Goal: Task Accomplishment & Management: Manage account settings

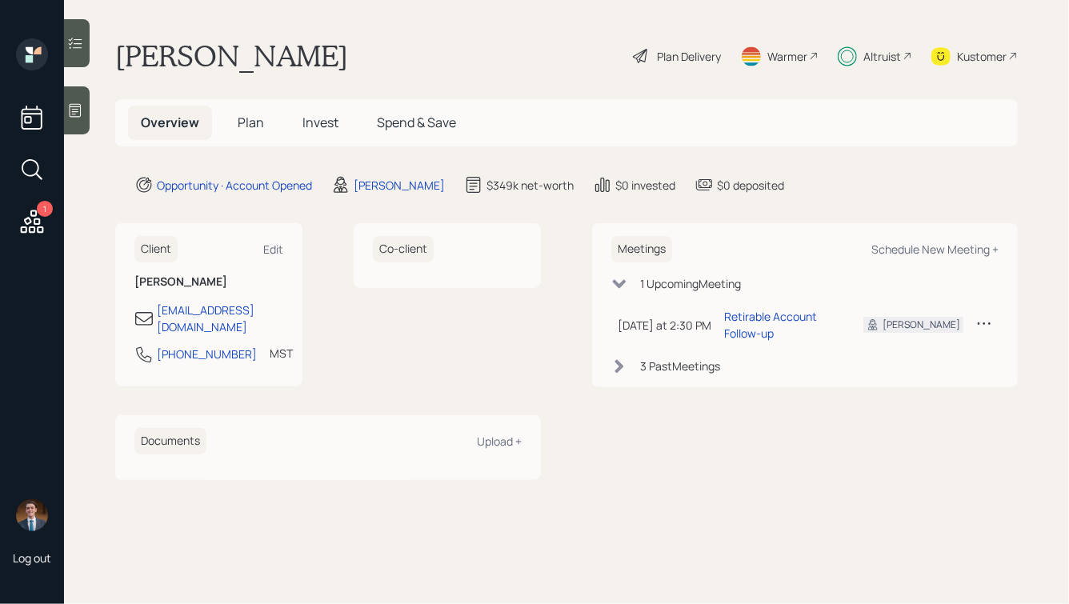
click at [892, 60] on div "Altruist" at bounding box center [883, 56] width 38 height 17
click at [322, 114] on span "Invest" at bounding box center [321, 123] width 36 height 18
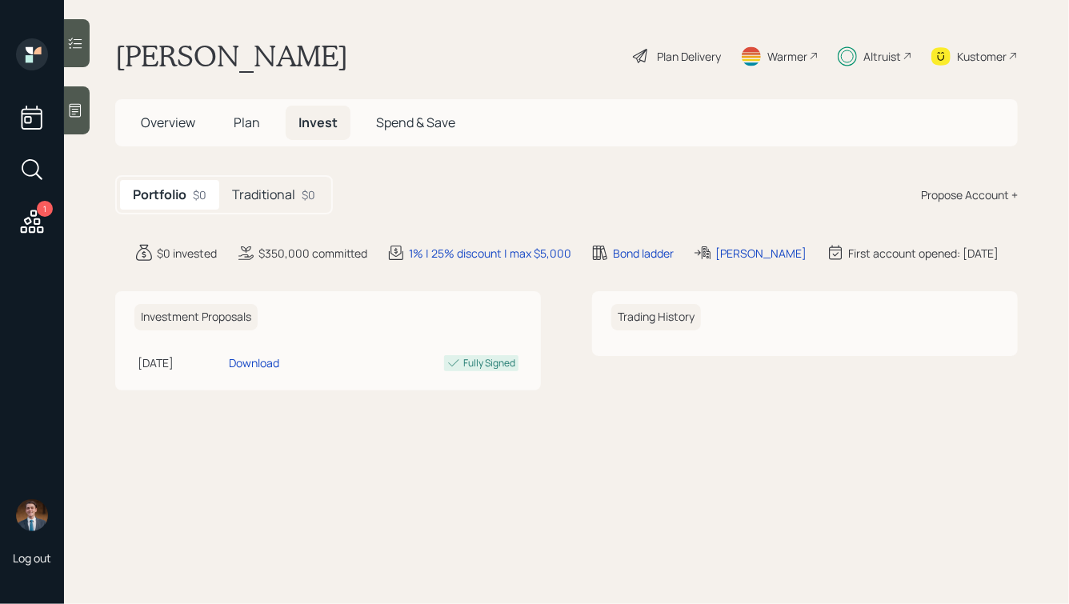
click at [263, 204] on div "Traditional $0" at bounding box center [273, 195] width 109 height 30
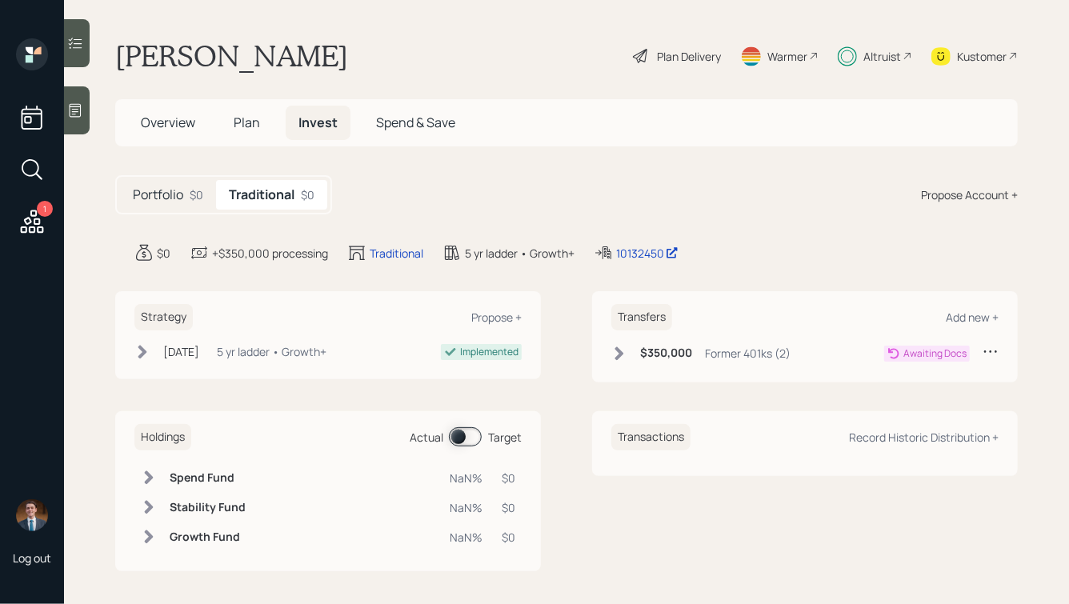
click at [238, 118] on span "Plan" at bounding box center [247, 123] width 26 height 18
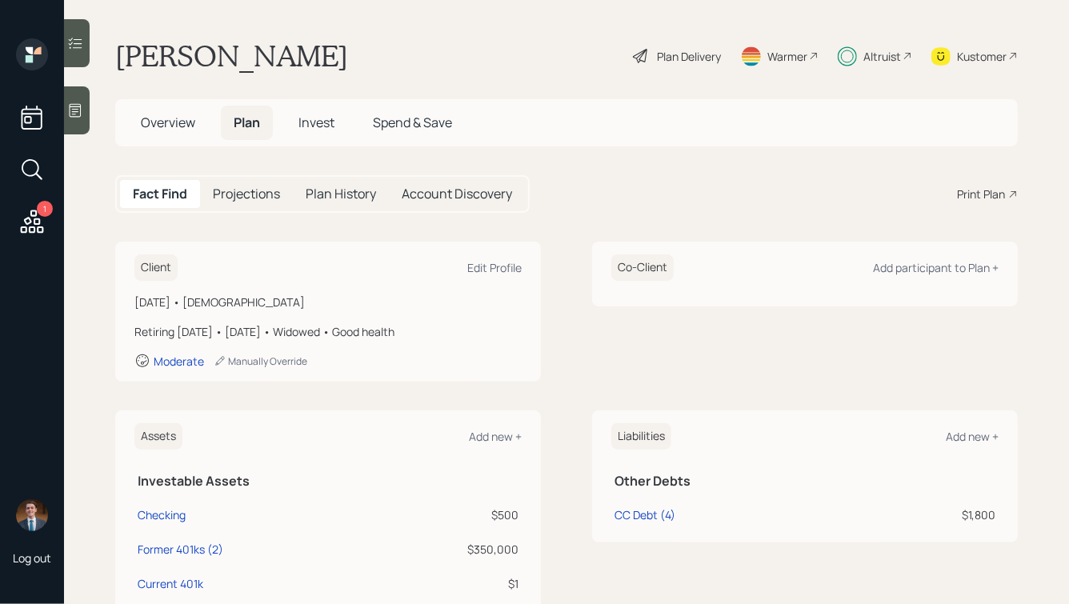
click at [459, 187] on h5 "Account Discovery" at bounding box center [457, 193] width 110 height 15
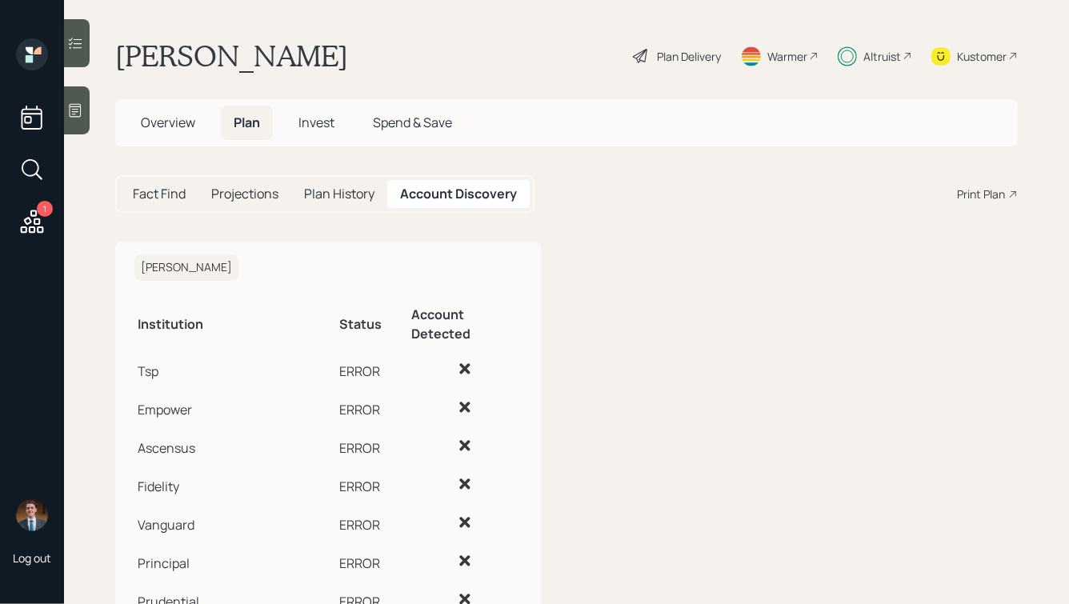
click at [154, 119] on span "Overview" at bounding box center [168, 123] width 54 height 18
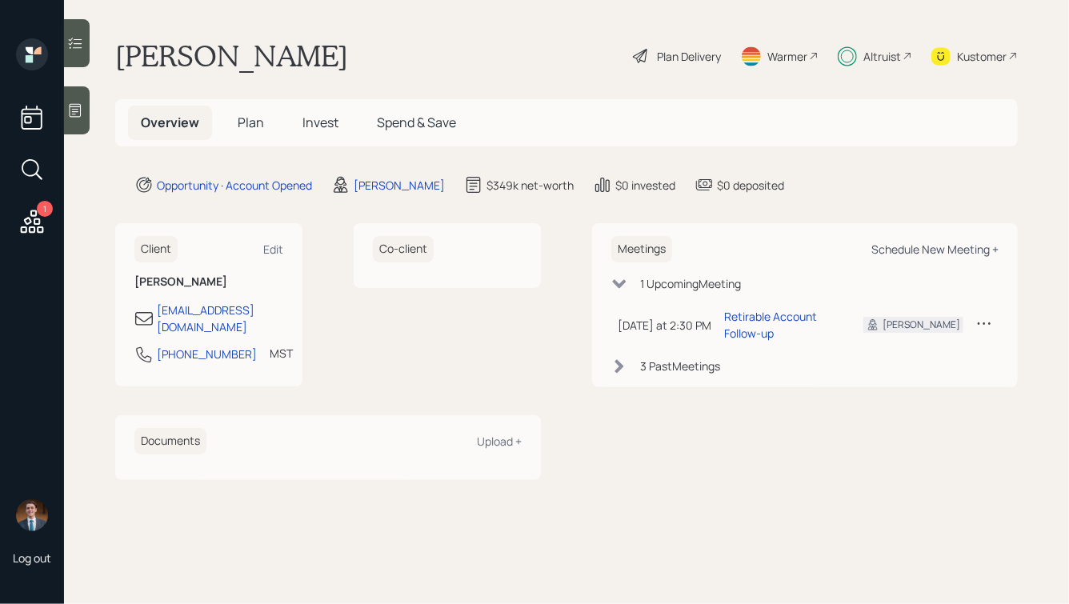
click at [920, 247] on div "Schedule New Meeting +" at bounding box center [935, 249] width 127 height 15
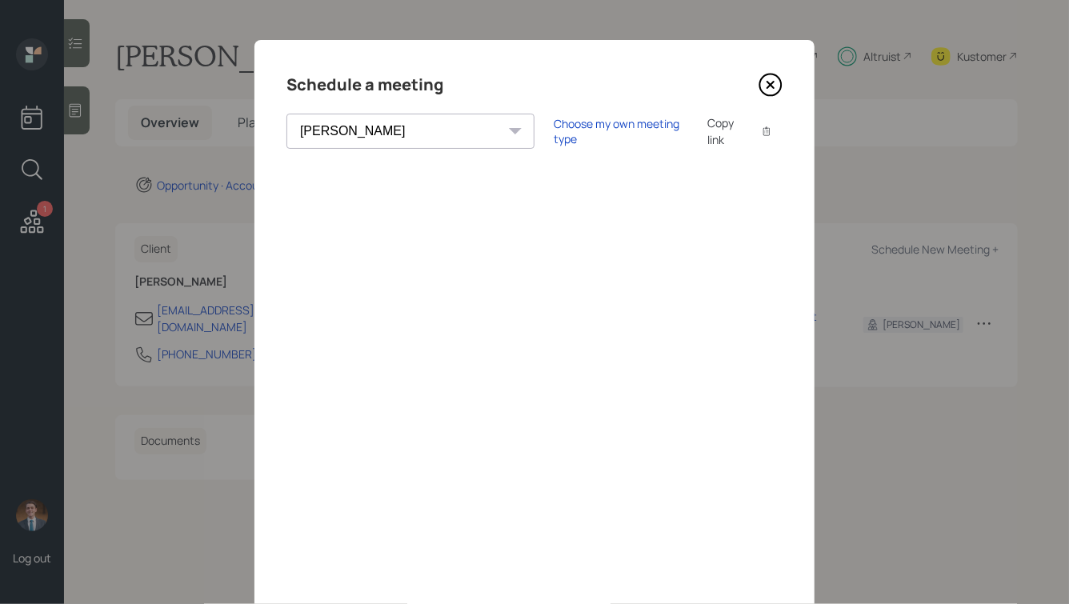
click at [380, 134] on select "[PERSON_NAME] [PERSON_NAME] [PERSON_NAME] [PERSON_NAME] [PERSON_NAME] [PERSON_N…" at bounding box center [411, 131] width 248 height 35
select select "ade3b313-576a-42c5-b346-1eb294908ae6"
click at [287, 114] on select "[PERSON_NAME] [PERSON_NAME] [PERSON_NAME] [PERSON_NAME] [PERSON_NAME] [PERSON_N…" at bounding box center [411, 131] width 248 height 35
drag, startPoint x: 286, startPoint y: 78, endPoint x: 515, endPoint y: 76, distance: 228.9
click at [515, 77] on div "Schedule a meeting [PERSON_NAME] [PERSON_NAME] [PERSON_NAME] [PERSON_NAME] [PER…" at bounding box center [535, 360] width 560 height 640
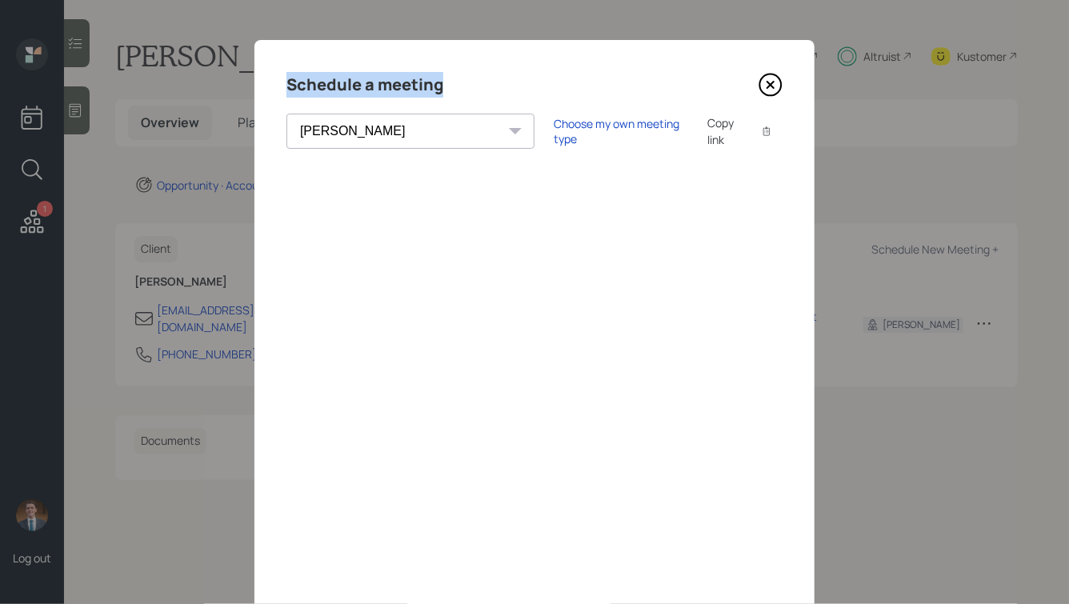
click at [515, 76] on div "Schedule a meeting" at bounding box center [535, 85] width 496 height 26
click at [775, 84] on icon at bounding box center [771, 85] width 24 height 24
